Goal: Ask a question

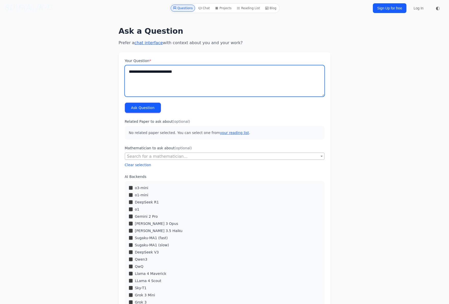
type textarea "**********"
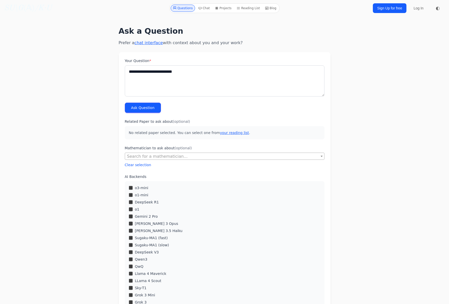
click at [142, 107] on button "Ask Question" at bounding box center [143, 107] width 36 height 10
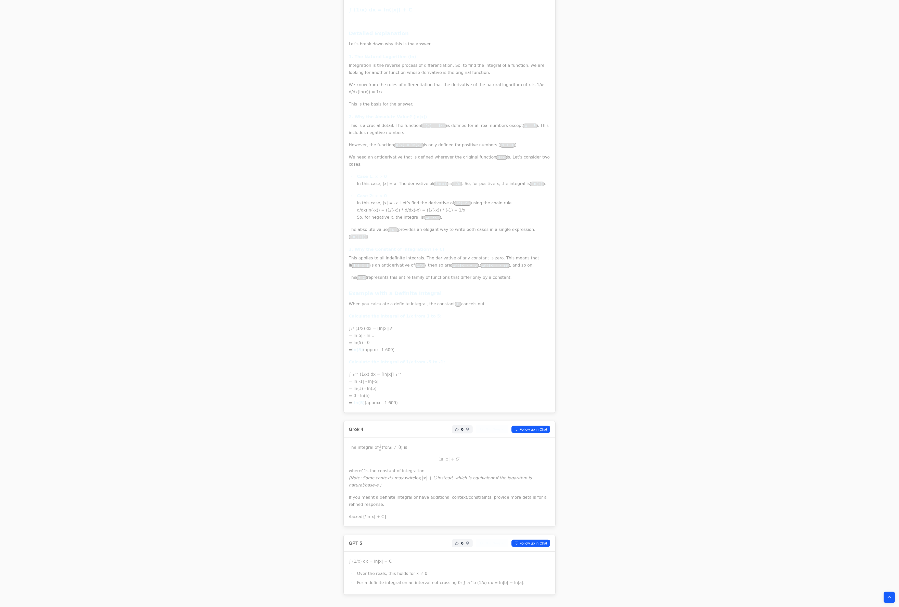
scroll to position [340, 0]
